Goal: Information Seeking & Learning: Learn about a topic

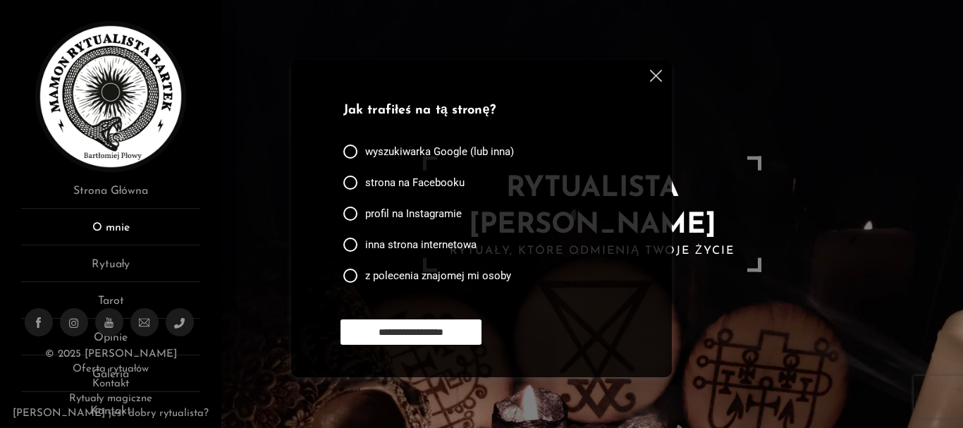
click at [110, 224] on link "O mnie" at bounding box center [110, 232] width 179 height 26
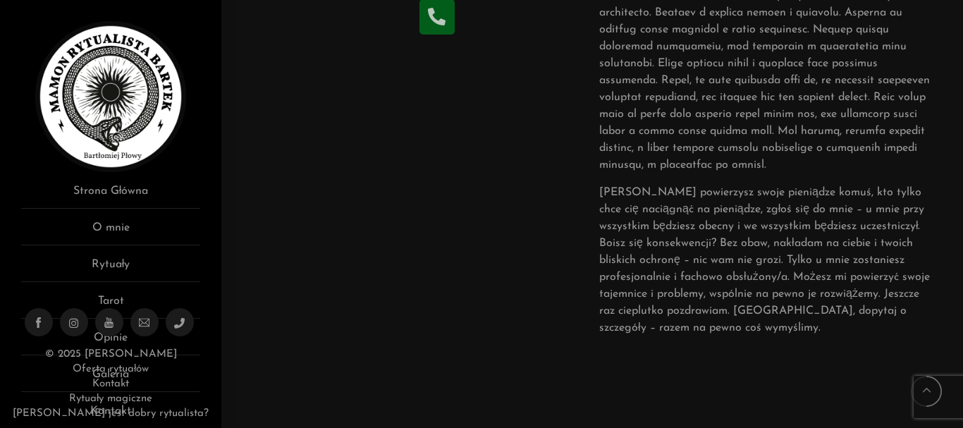
scroll to position [534, 0]
click at [114, 259] on link "Rytuały" at bounding box center [110, 269] width 179 height 26
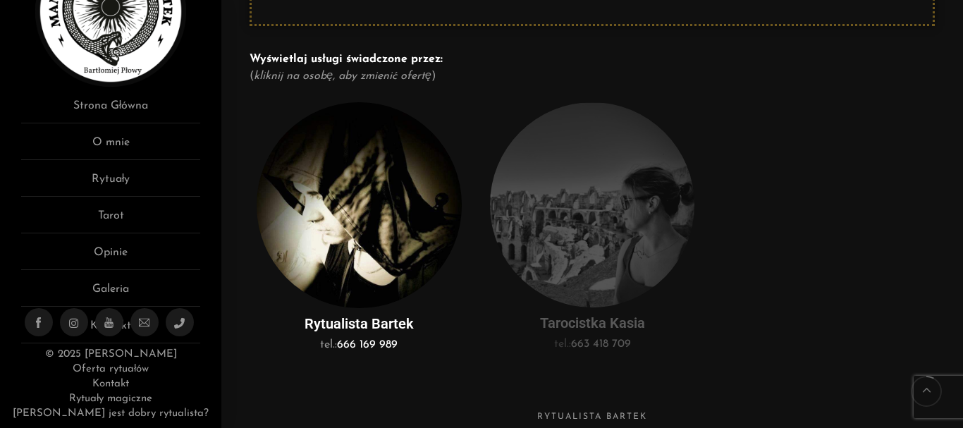
scroll to position [321, 0]
click at [620, 254] on img at bounding box center [592, 204] width 205 height 205
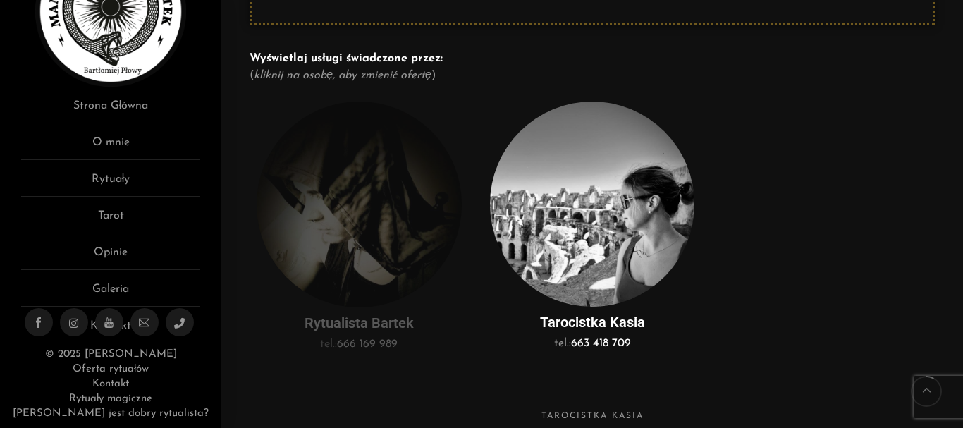
click at [404, 204] on img at bounding box center [359, 205] width 205 height 206
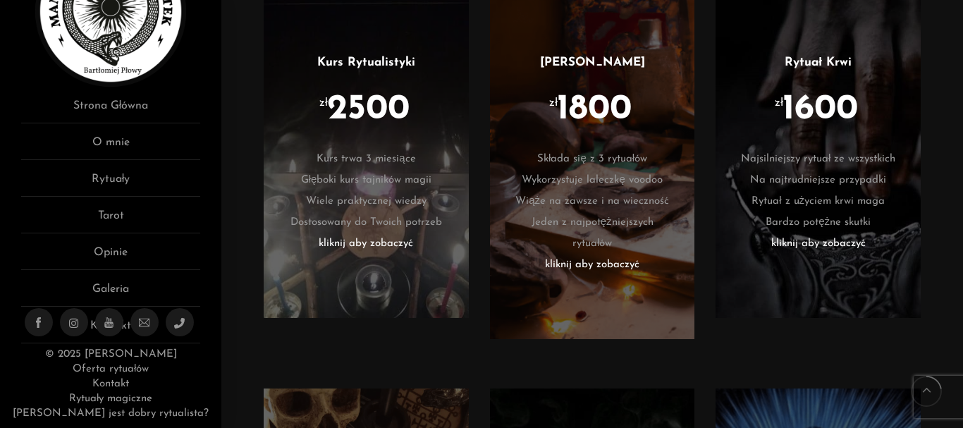
scroll to position [856, 0]
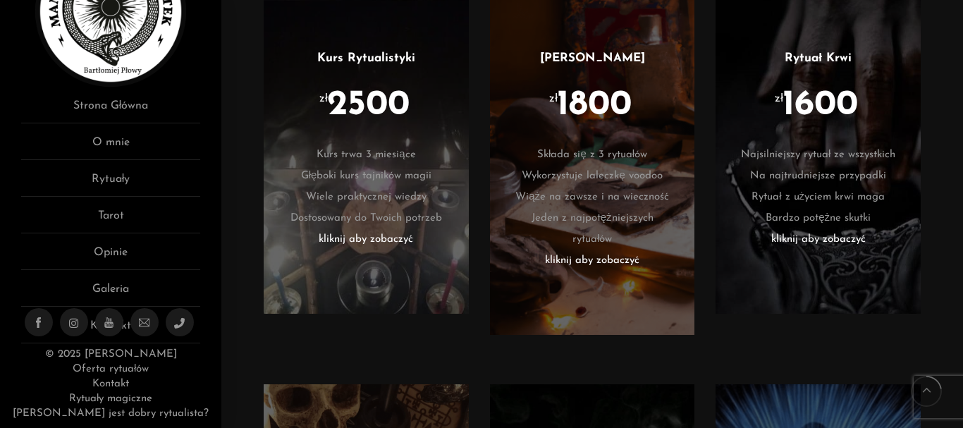
click at [829, 239] on li "kliknij aby zobaczyć" at bounding box center [818, 239] width 163 height 21
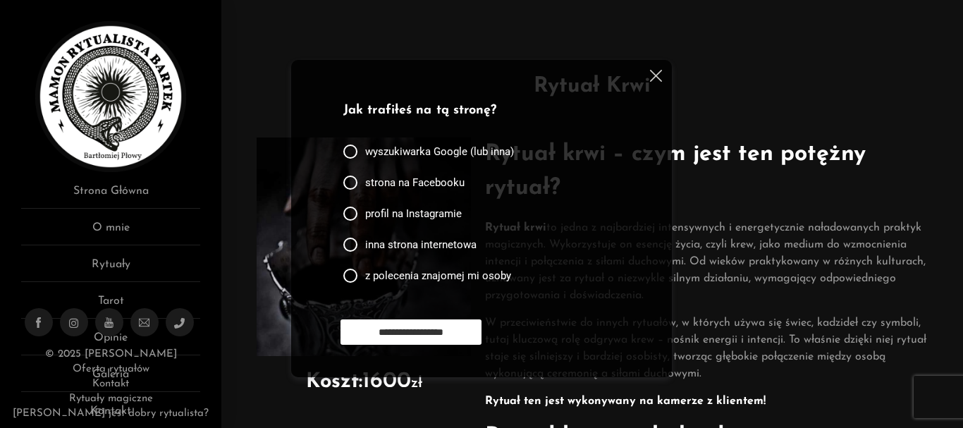
click at [659, 80] on img at bounding box center [656, 76] width 12 height 12
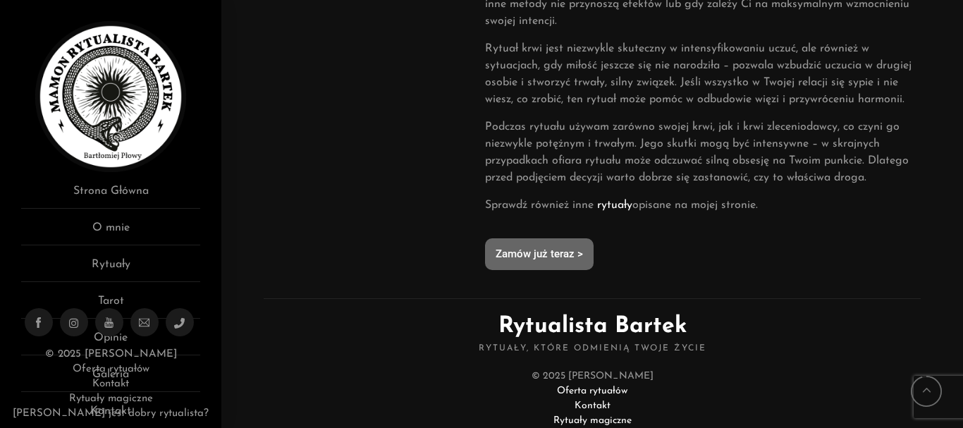
scroll to position [1069, 0]
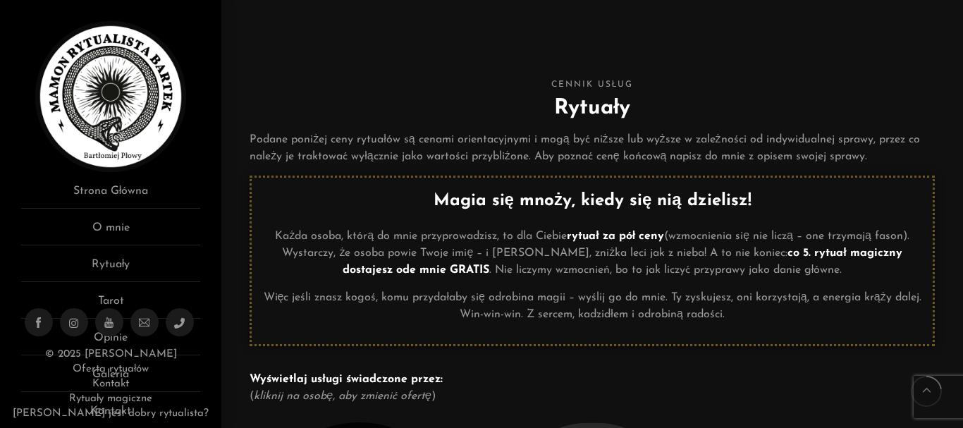
scroll to position [863, 0]
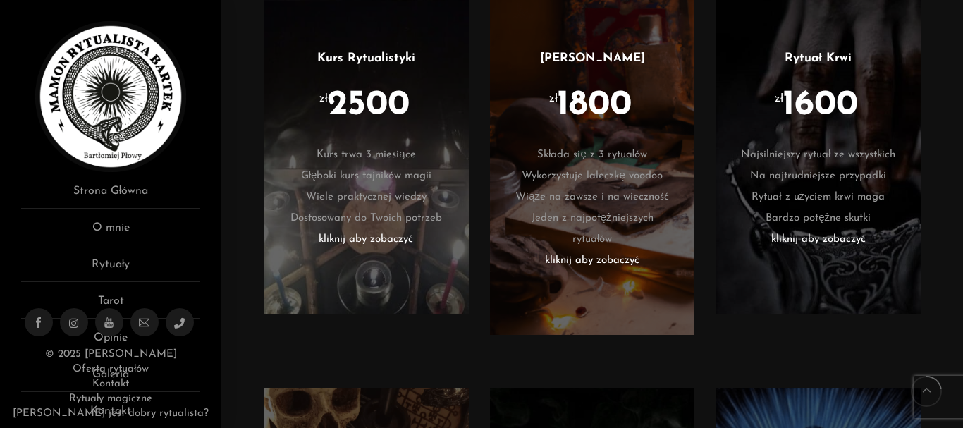
click at [370, 239] on li "kliknij aby zobaczyć" at bounding box center [366, 239] width 163 height 21
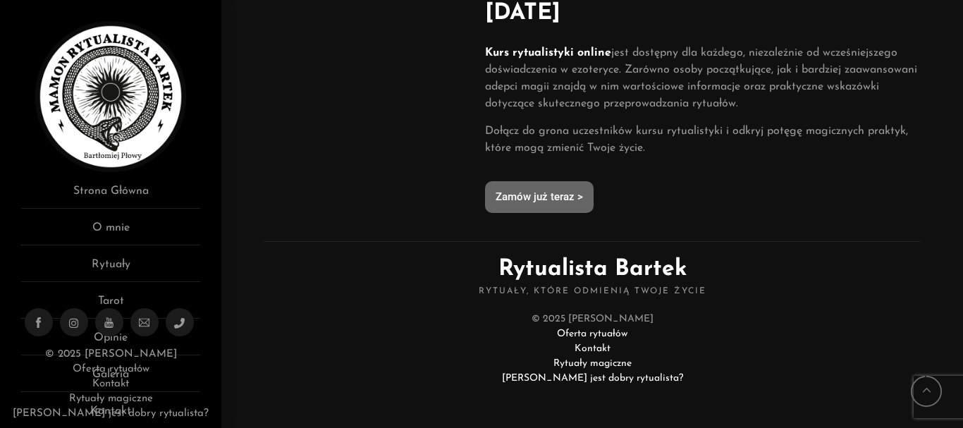
scroll to position [1032, 0]
click at [116, 411] on link "[PERSON_NAME] jest dobry rytualista?" at bounding box center [111, 413] width 196 height 11
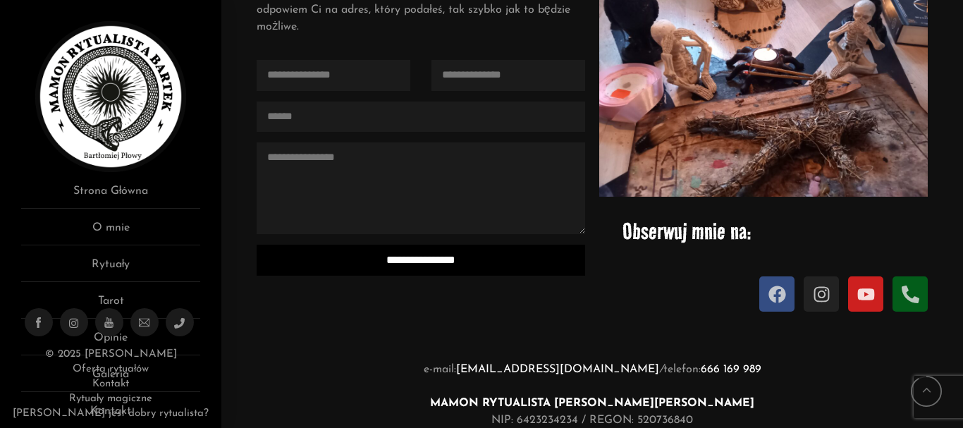
scroll to position [1925, 0]
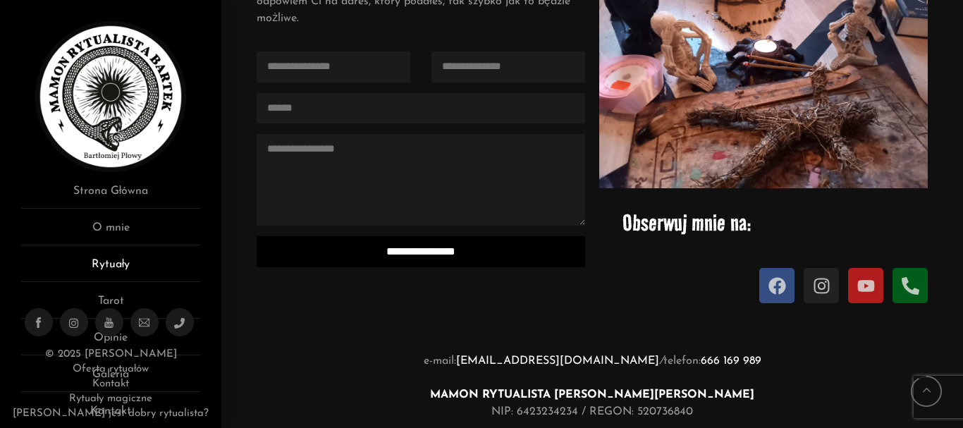
click at [97, 264] on link "Rytuały" at bounding box center [110, 269] width 179 height 26
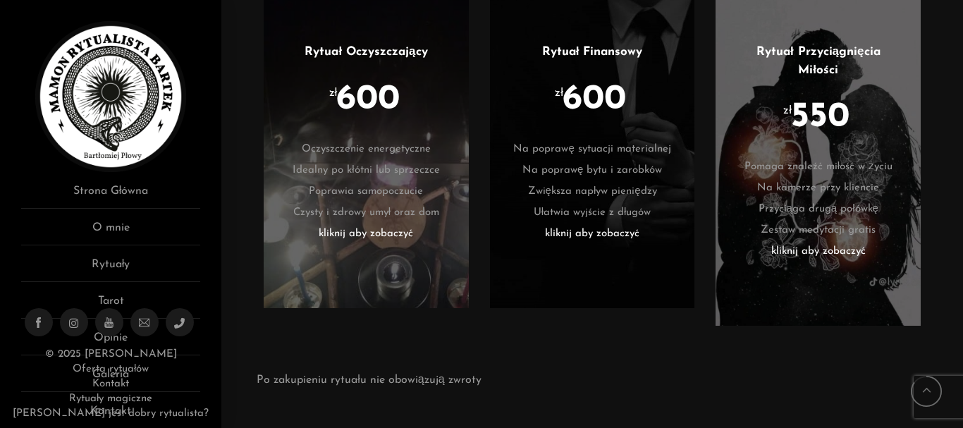
scroll to position [3316, 0]
